Goal: Task Accomplishment & Management: Manage account settings

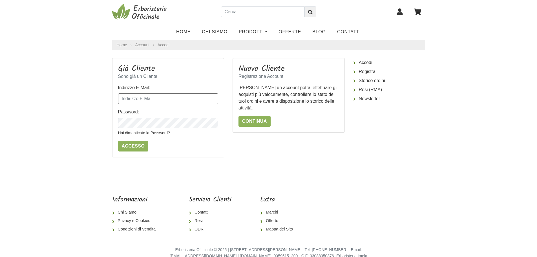
click at [150, 99] on input "Indirizzo E-Mail:" at bounding box center [168, 98] width 100 height 11
type input "[EMAIL_ADDRESS][DOMAIN_NAME]"
click at [213, 125] on icon "button" at bounding box center [213, 123] width 6 height 6
click at [130, 146] on input "Accesso" at bounding box center [133, 146] width 30 height 11
